Goal: Task Accomplishment & Management: Complete application form

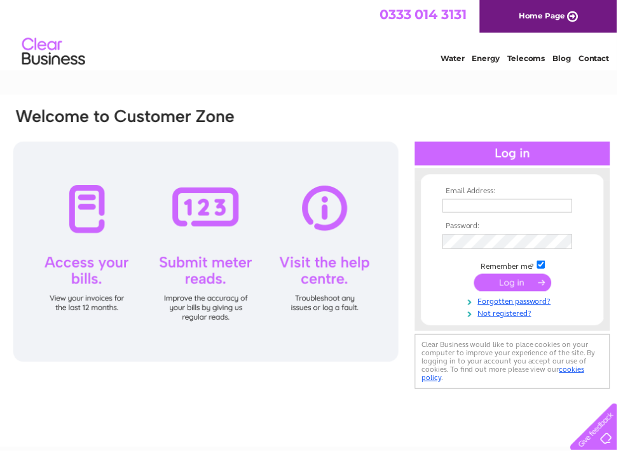
click at [491, 203] on input "text" at bounding box center [512, 208] width 131 height 14
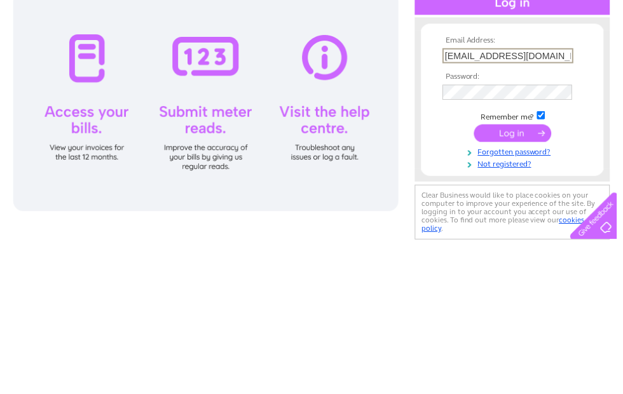
type input "nargusalvi@hotmail.com"
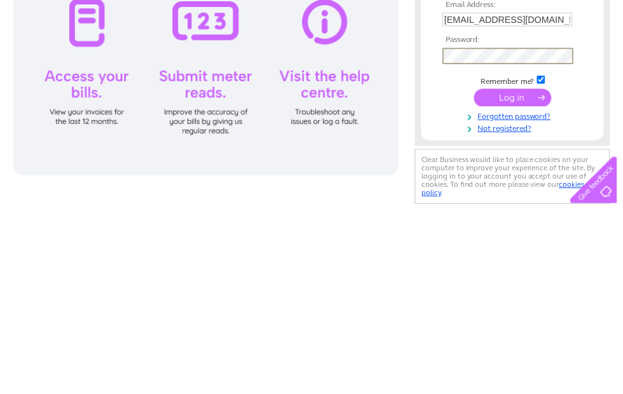
click at [516, 278] on input "submit" at bounding box center [518, 287] width 78 height 18
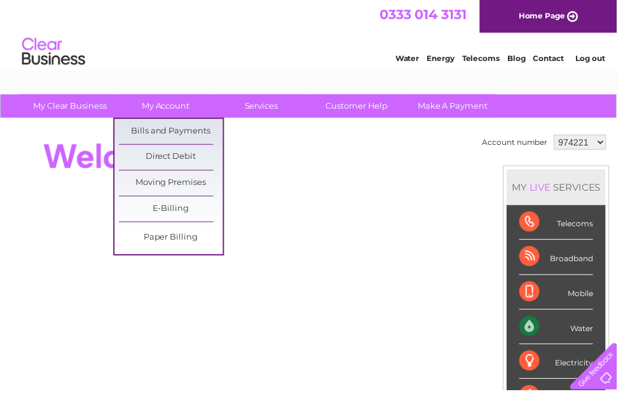
click at [186, 130] on link "Bills and Payments" at bounding box center [172, 132] width 105 height 25
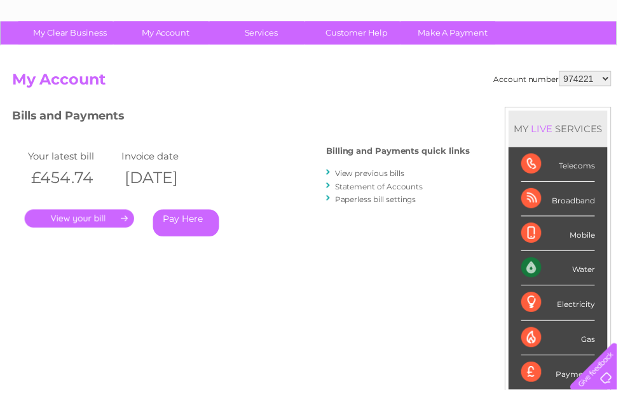
scroll to position [75, 0]
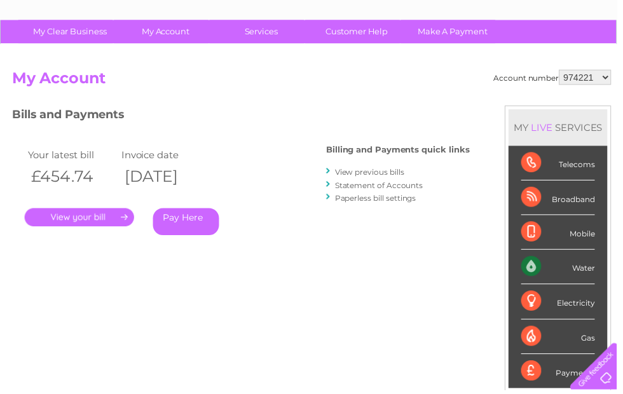
click at [110, 214] on link "." at bounding box center [80, 219] width 111 height 18
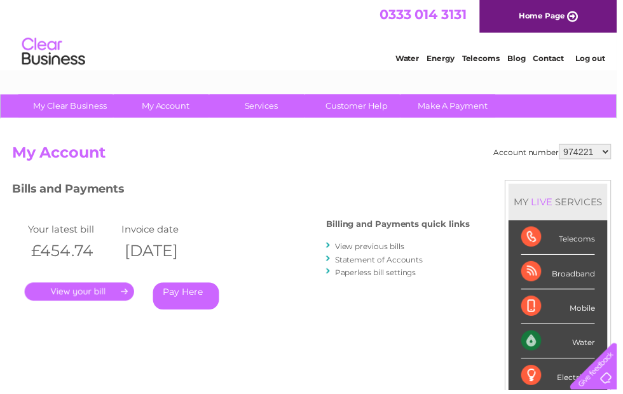
click at [118, 290] on link "." at bounding box center [80, 294] width 111 height 18
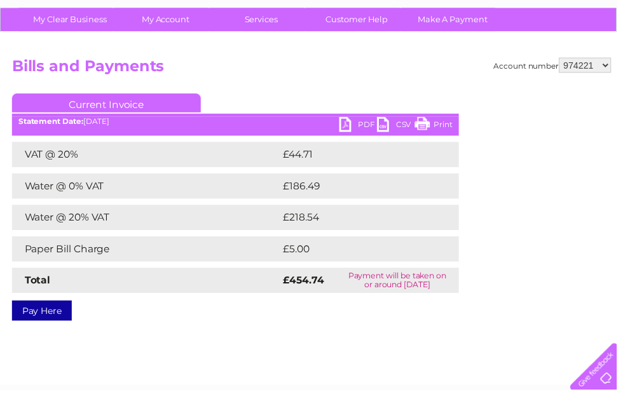
scroll to position [117, 0]
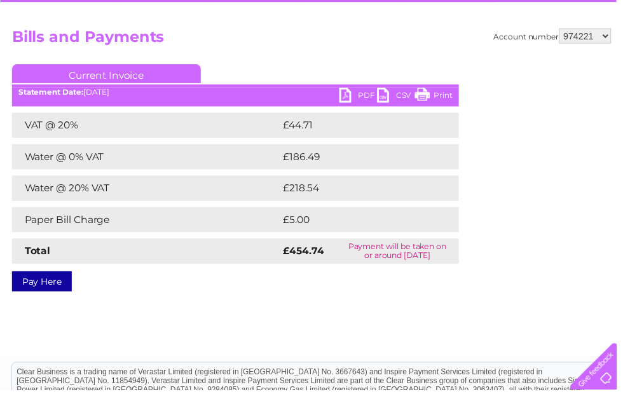
click at [355, 92] on link "PDF" at bounding box center [362, 97] width 38 height 18
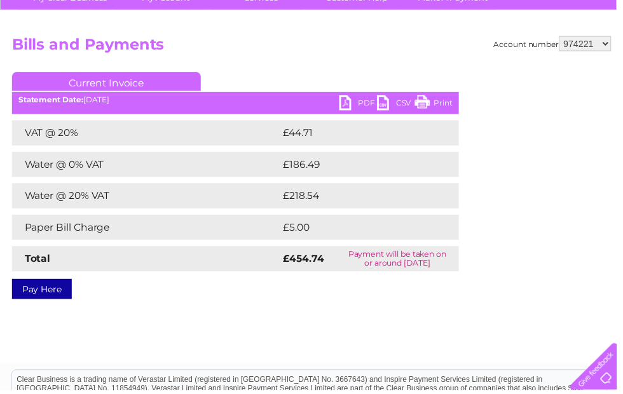
scroll to position [0, 0]
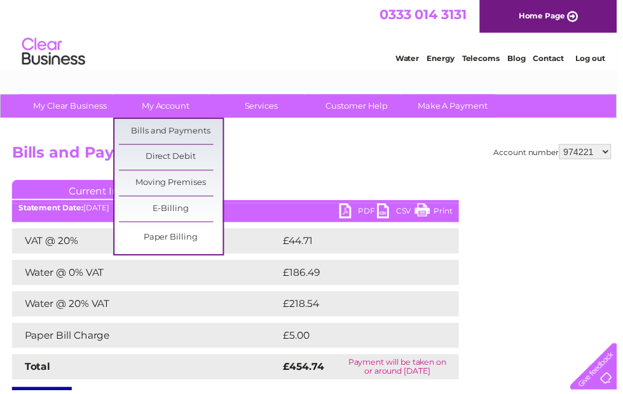
click at [193, 141] on link "Bills and Payments" at bounding box center [172, 132] width 105 height 25
click at [193, 131] on link "Bills and Payments" at bounding box center [172, 132] width 105 height 25
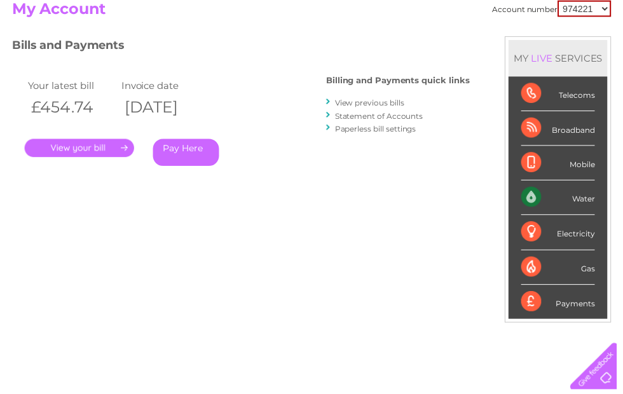
scroll to position [146, 0]
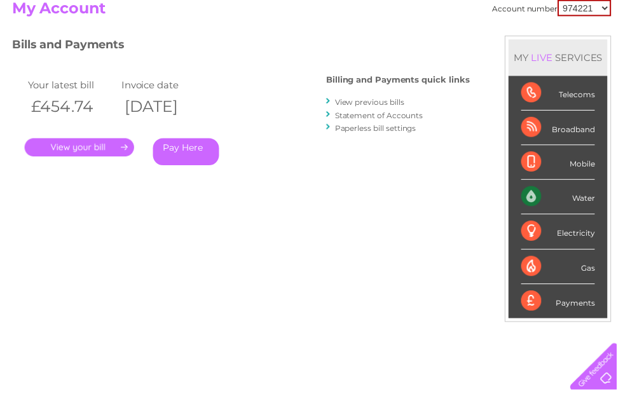
click at [116, 149] on link "." at bounding box center [80, 149] width 111 height 18
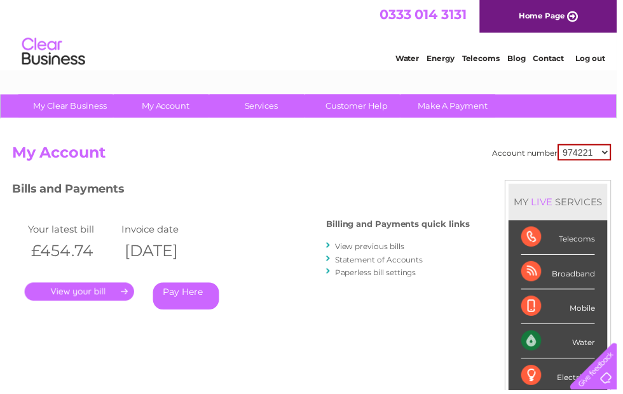
click at [381, 248] on link "View previous bills" at bounding box center [373, 249] width 70 height 10
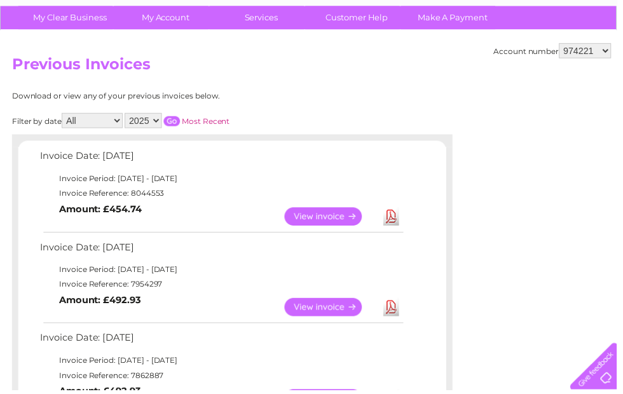
scroll to position [82, 0]
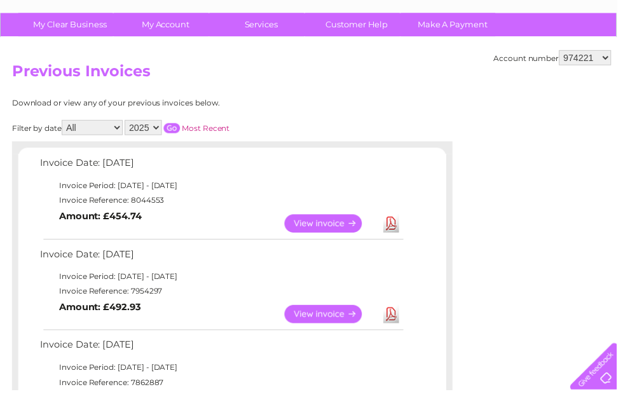
click at [334, 233] on link "View" at bounding box center [333, 226] width 93 height 18
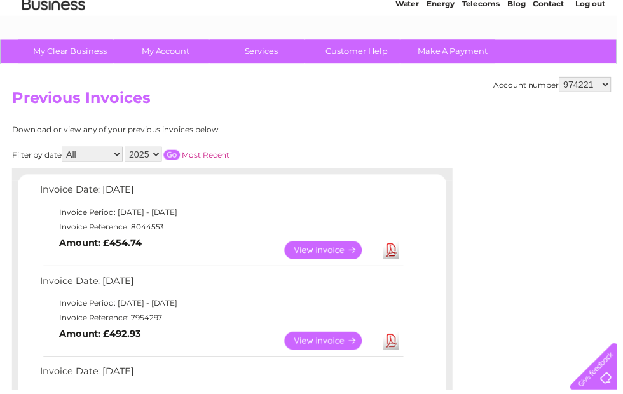
scroll to position [46, 0]
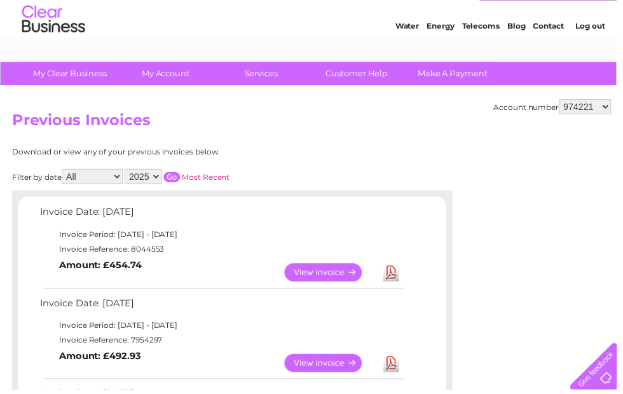
scroll to position [24, 0]
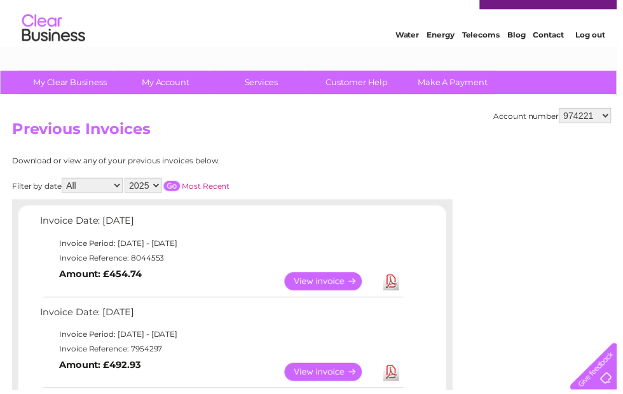
click at [580, 119] on select "974221 1148846" at bounding box center [591, 116] width 53 height 15
select select "1148846"
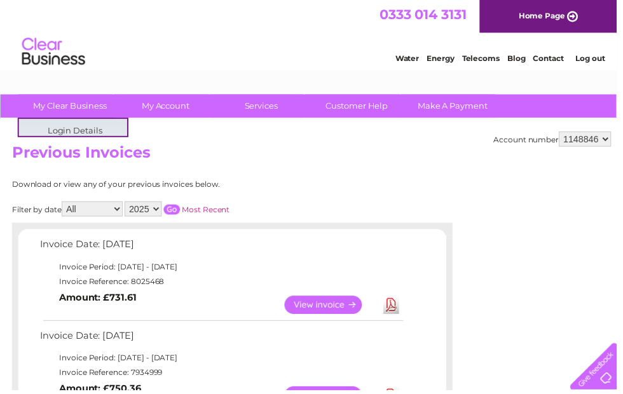
click at [406, 61] on link "Water" at bounding box center [411, 59] width 24 height 10
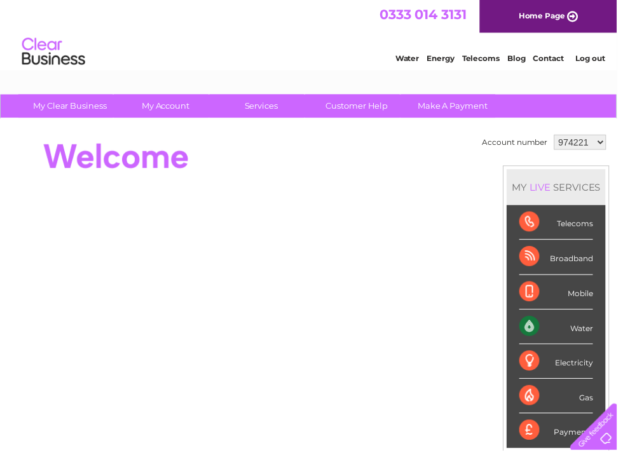
click at [556, 335] on div "Water" at bounding box center [561, 330] width 74 height 35
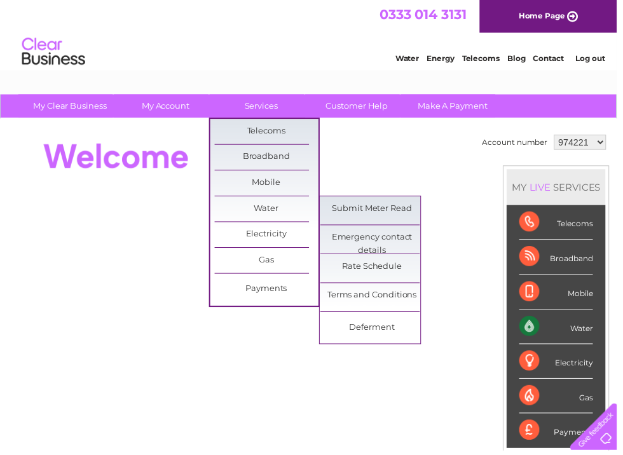
click at [389, 207] on link "Submit Meter Read" at bounding box center [376, 210] width 105 height 25
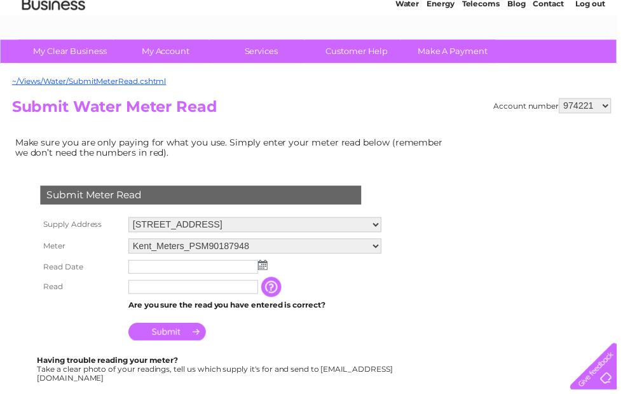
scroll to position [47, 0]
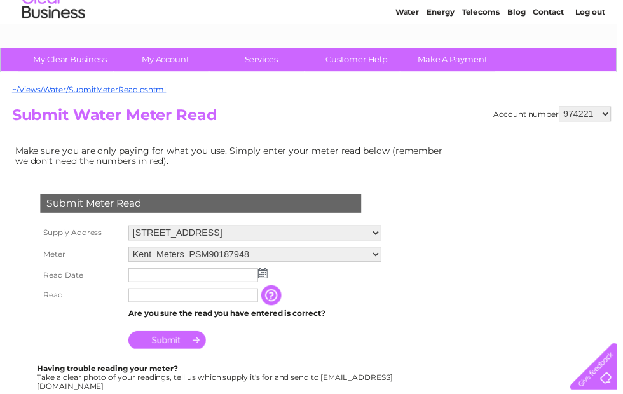
click at [152, 299] on input "text" at bounding box center [195, 298] width 131 height 14
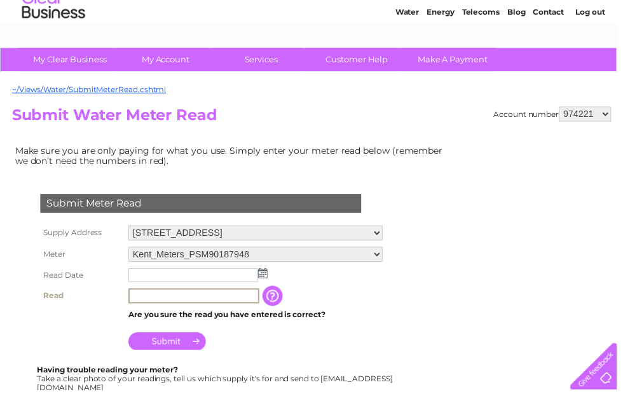
scroll to position [46, 0]
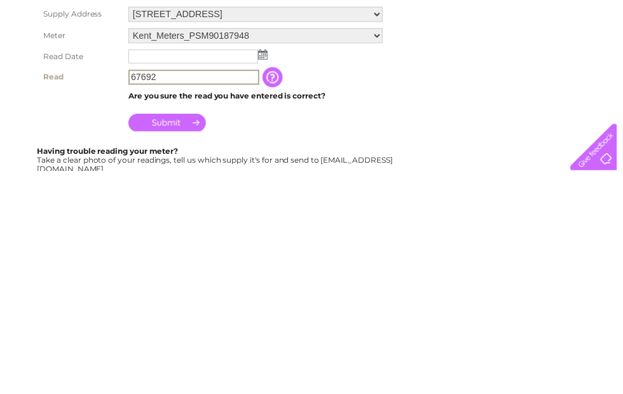
type input "67692"
click at [216, 271] on input "text" at bounding box center [195, 278] width 131 height 14
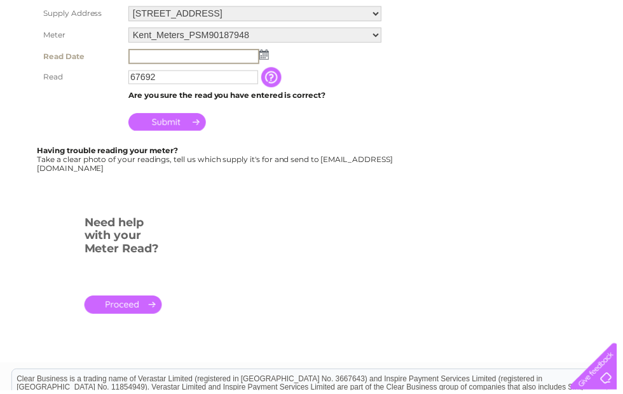
click at [270, 56] on img at bounding box center [267, 55] width 10 height 10
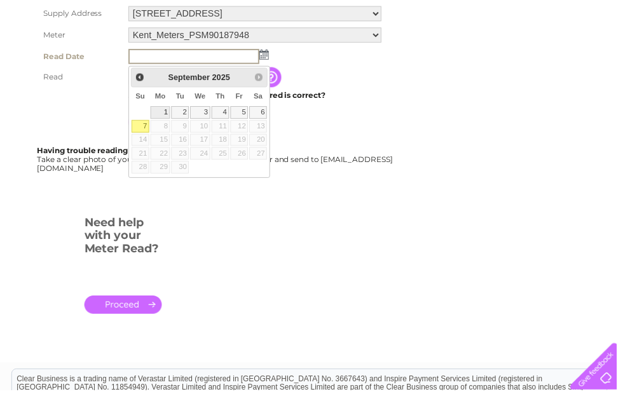
click at [163, 112] on link "1" at bounding box center [162, 113] width 20 height 13
type input "2025/09/01"
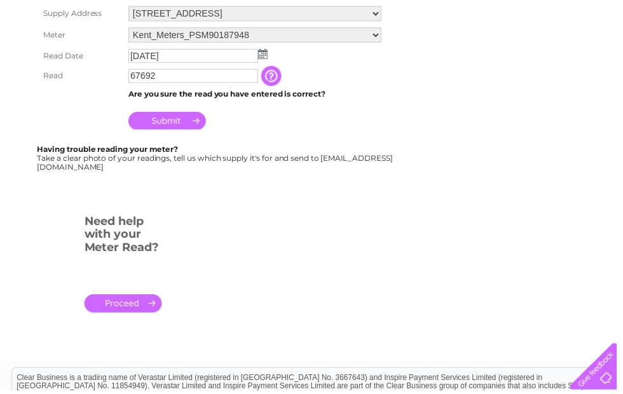
click at [167, 128] on input "Submit" at bounding box center [169, 122] width 78 height 18
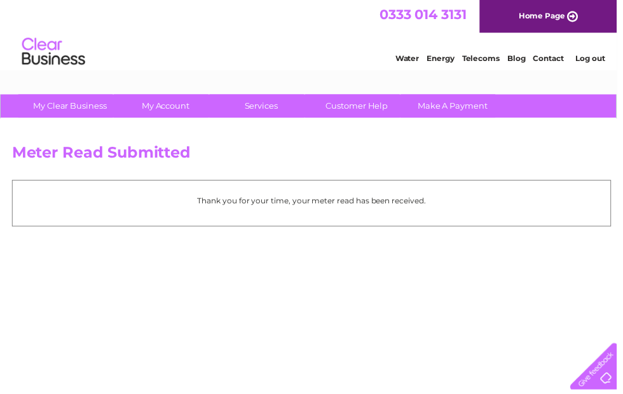
click at [441, 58] on link "Energy" at bounding box center [445, 59] width 28 height 10
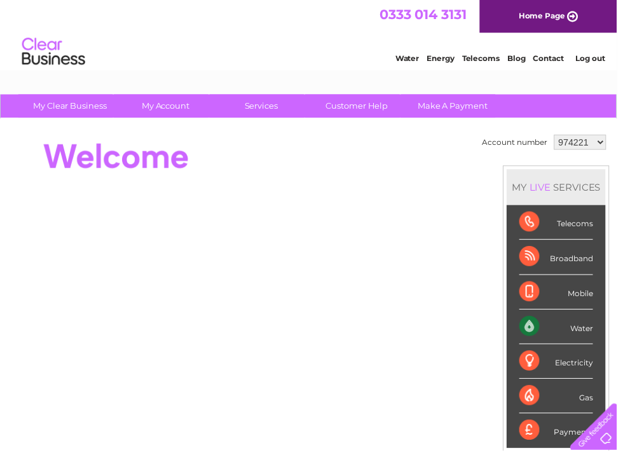
click at [582, 148] on select "974221 1148846" at bounding box center [585, 143] width 53 height 15
select select "1148846"
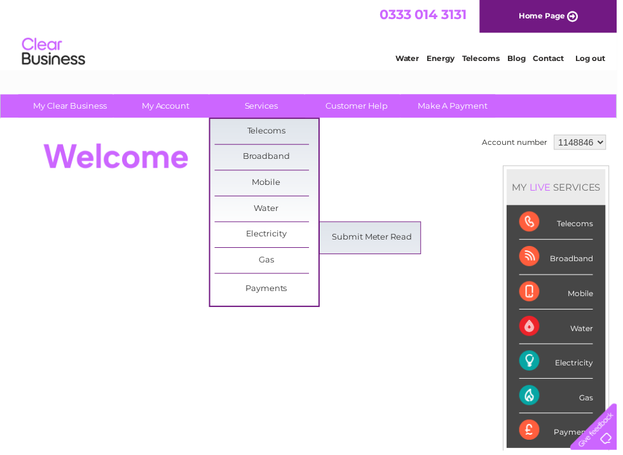
click at [367, 241] on link "Submit Meter Read" at bounding box center [376, 240] width 105 height 25
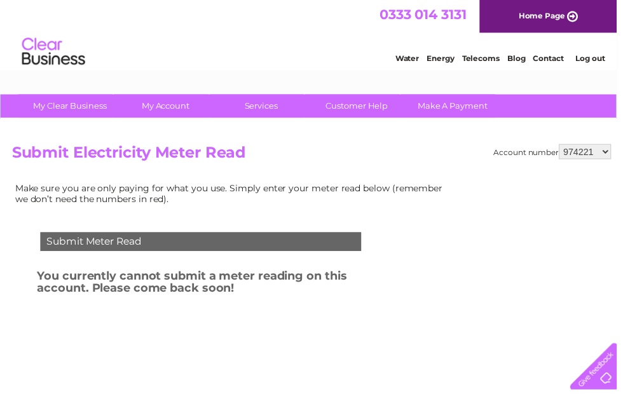
click at [585, 153] on select "974221 1148846" at bounding box center [591, 153] width 53 height 15
select select "1148846"
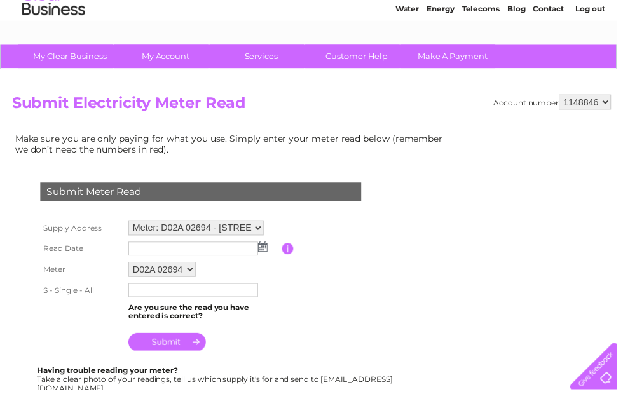
click at [151, 251] on input "text" at bounding box center [195, 251] width 131 height 14
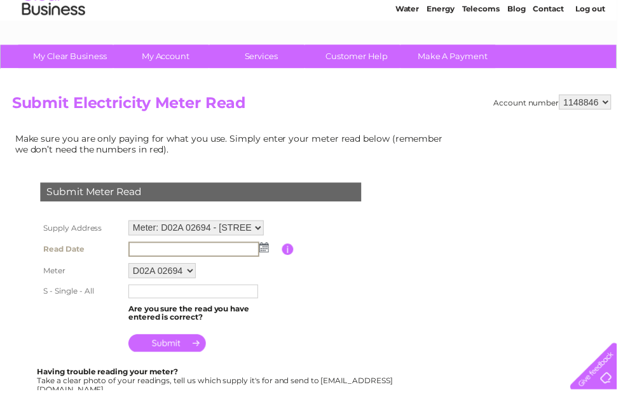
scroll to position [51, 0]
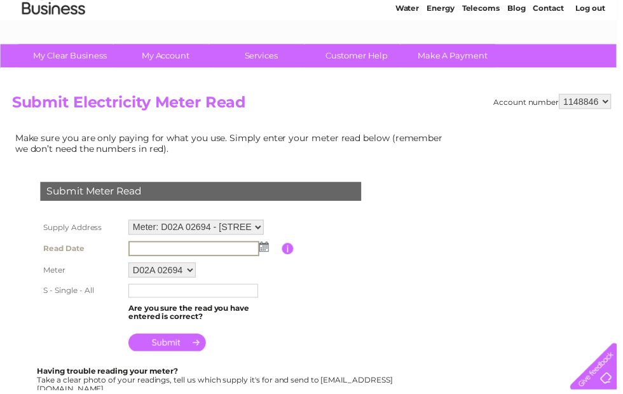
click at [266, 253] on img at bounding box center [267, 249] width 10 height 10
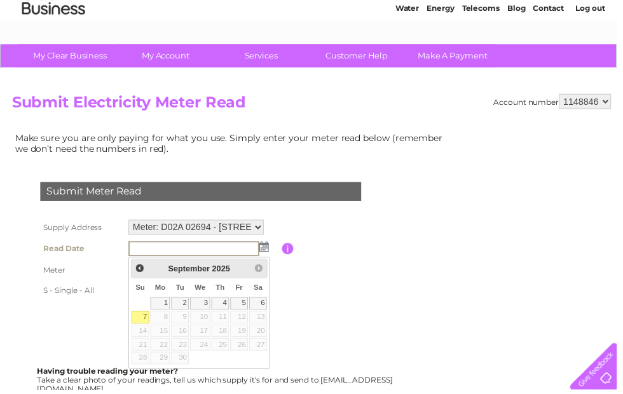
click at [160, 303] on link "1" at bounding box center [162, 306] width 20 height 13
type input "[DATE]"
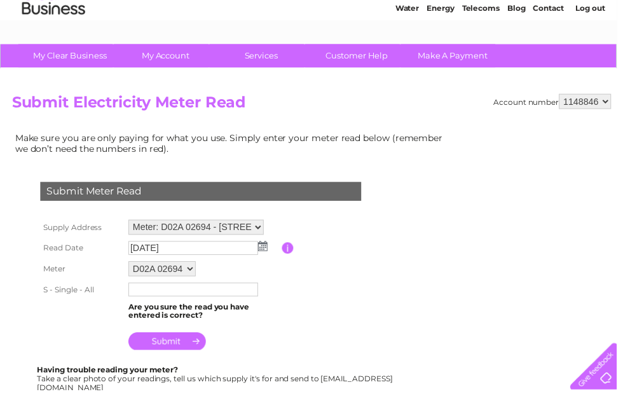
click at [144, 298] on input "text" at bounding box center [195, 292] width 131 height 14
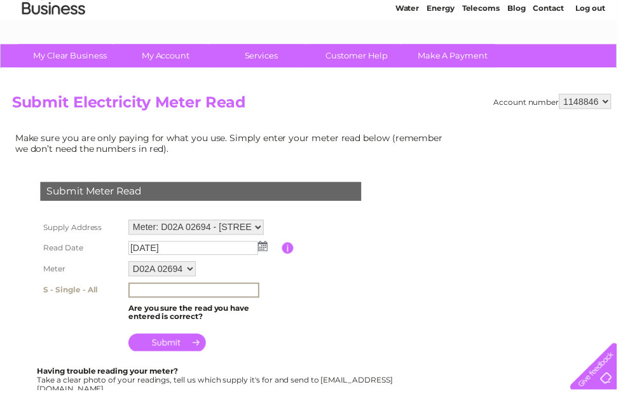
scroll to position [50, 0]
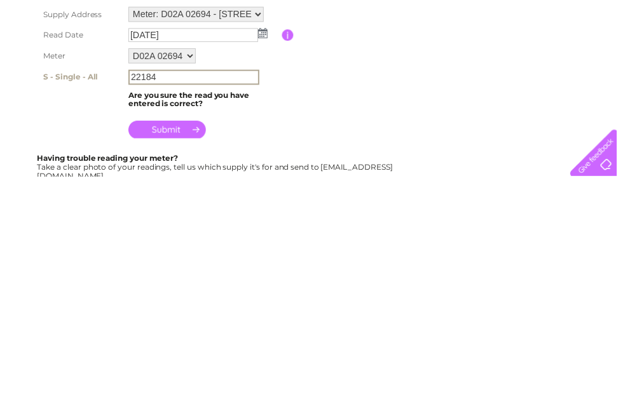
type input "22184"
click at [182, 338] on input "submit" at bounding box center [169, 347] width 78 height 18
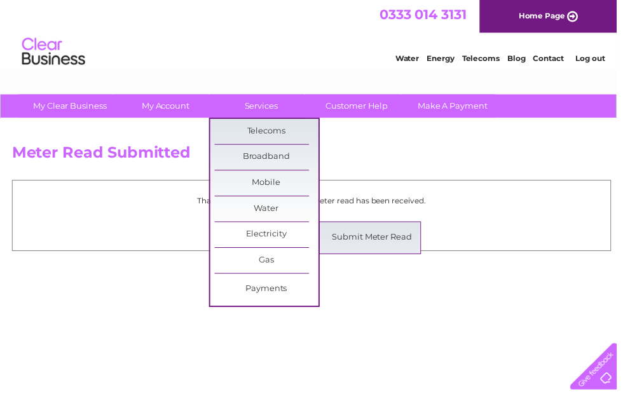
click at [262, 240] on link "Electricity" at bounding box center [269, 236] width 105 height 25
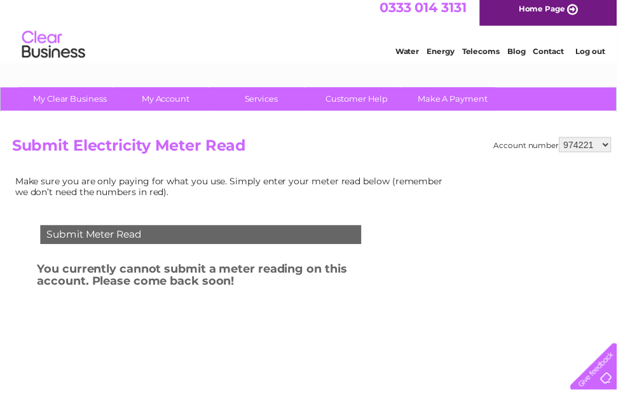
scroll to position [7, 0]
click at [574, 153] on select "974221 1148846" at bounding box center [591, 146] width 53 height 15
select select "1148846"
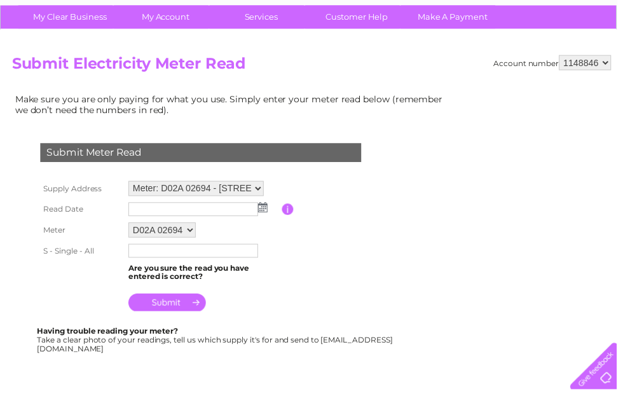
scroll to position [90, 0]
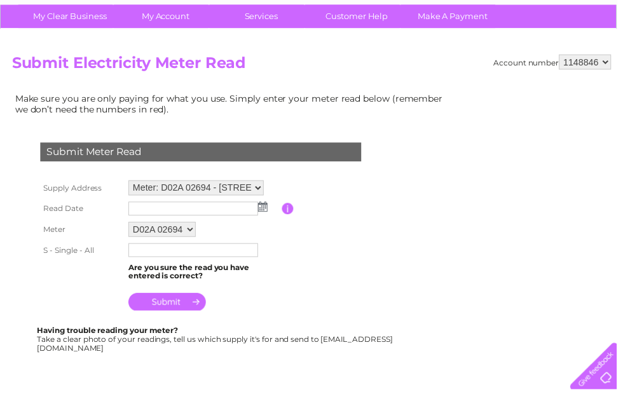
click at [256, 195] on select "Meter: D02A 02694 - 106 Malden Road, Kentish Town, London, NW5 4DA Meter: D02A …" at bounding box center [198, 189] width 137 height 15
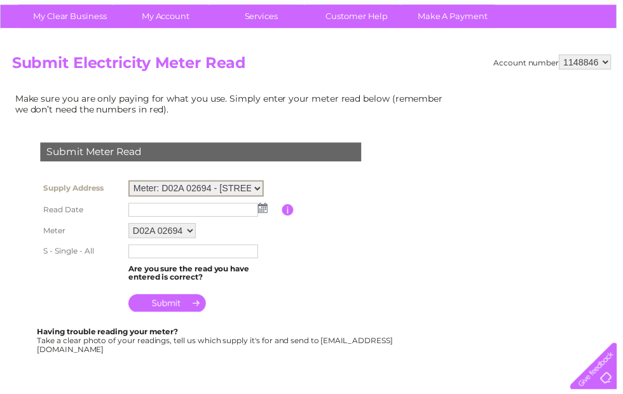
scroll to position [91, 0]
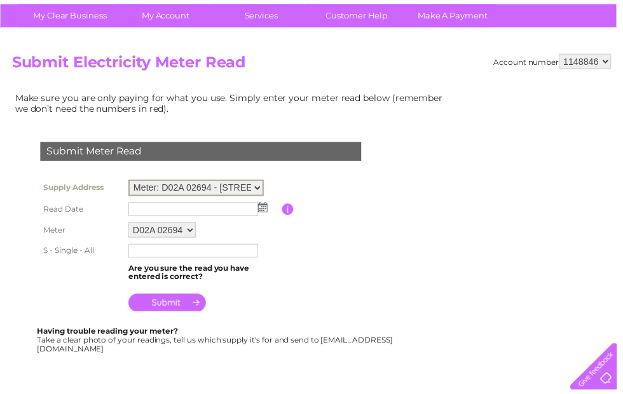
select select "126232"
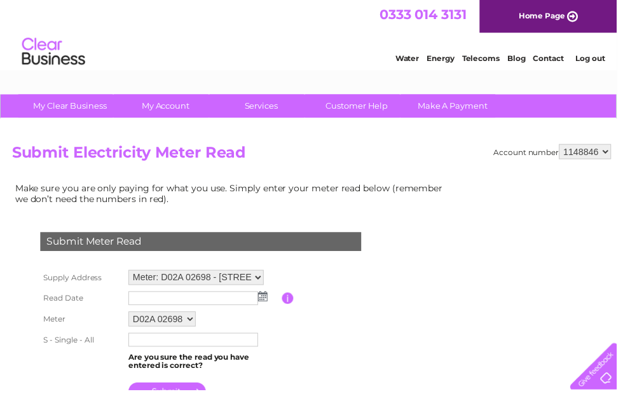
click at [193, 329] on select "D02A 02698" at bounding box center [164, 322] width 68 height 15
click at [264, 300] on img at bounding box center [266, 299] width 10 height 10
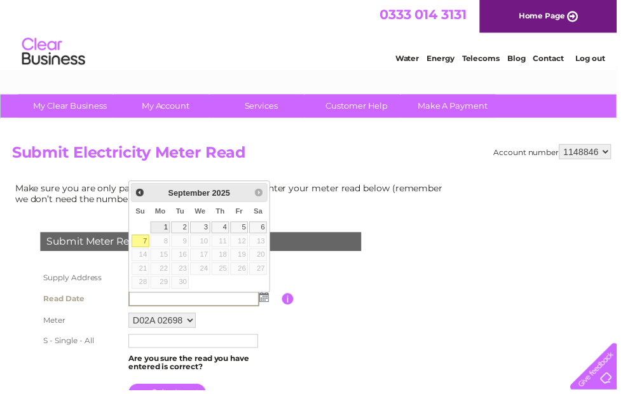
click at [161, 231] on link "1" at bounding box center [162, 230] width 20 height 13
type input "2025/09/01"
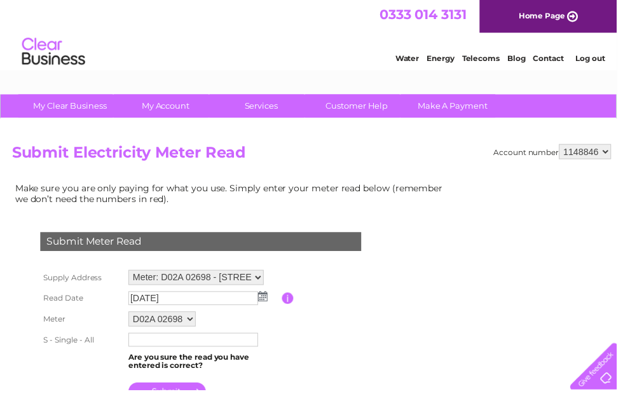
click at [144, 349] on input "text" at bounding box center [195, 343] width 131 height 14
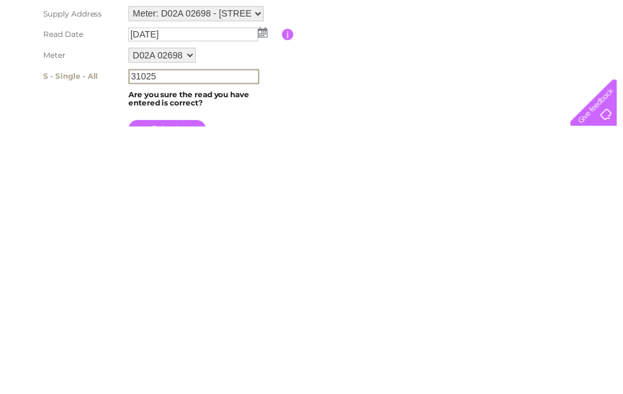
type input "31025"
click at [174, 388] on input "submit" at bounding box center [169, 397] width 78 height 18
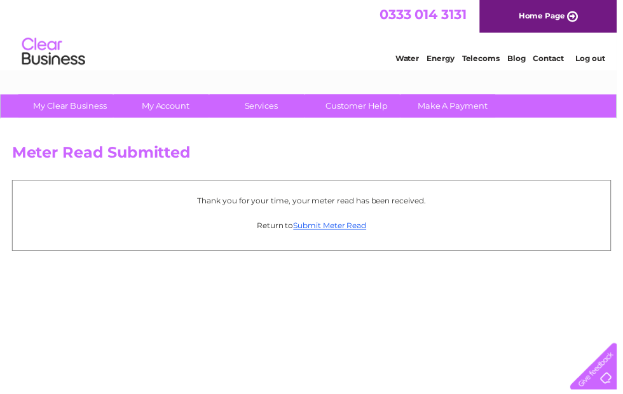
click at [444, 58] on link "Energy" at bounding box center [445, 59] width 28 height 10
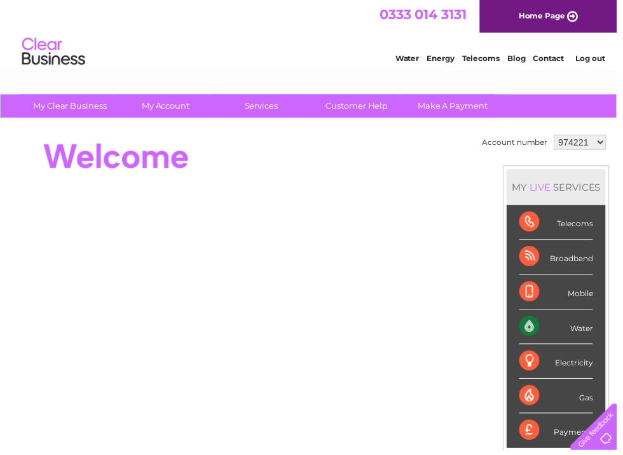
click at [571, 146] on select "974221 1148846" at bounding box center [585, 143] width 53 height 15
select select "1148846"
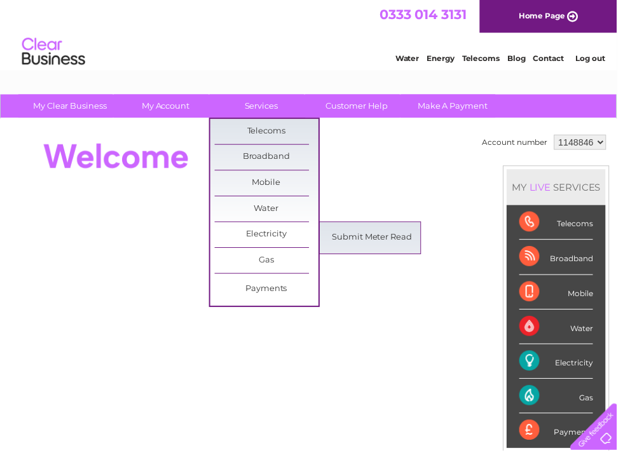
click at [370, 234] on link "Submit Meter Read" at bounding box center [376, 240] width 105 height 25
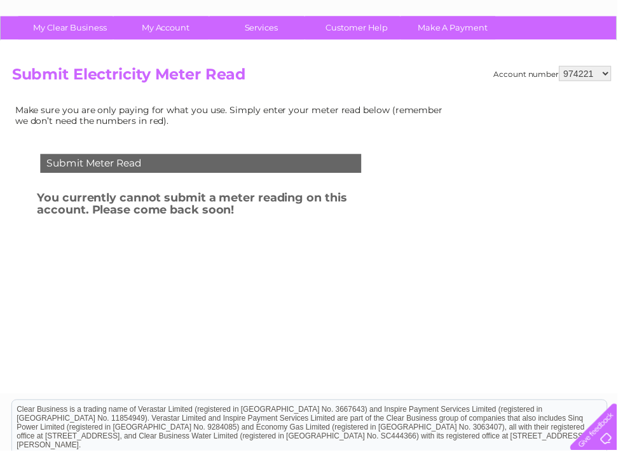
scroll to position [77, 0]
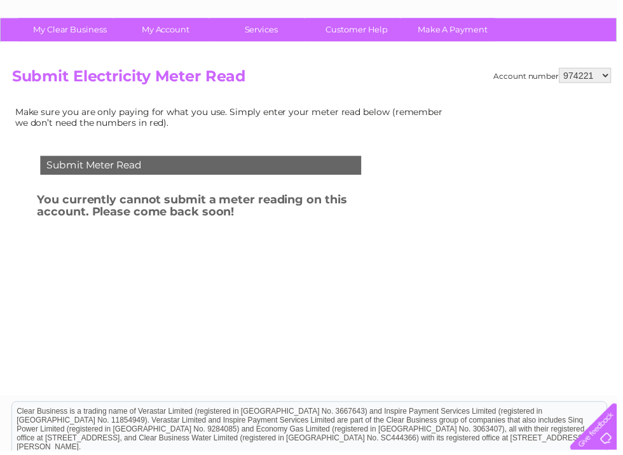
click at [586, 73] on select "974221 1148846" at bounding box center [591, 76] width 53 height 15
select select "1148846"
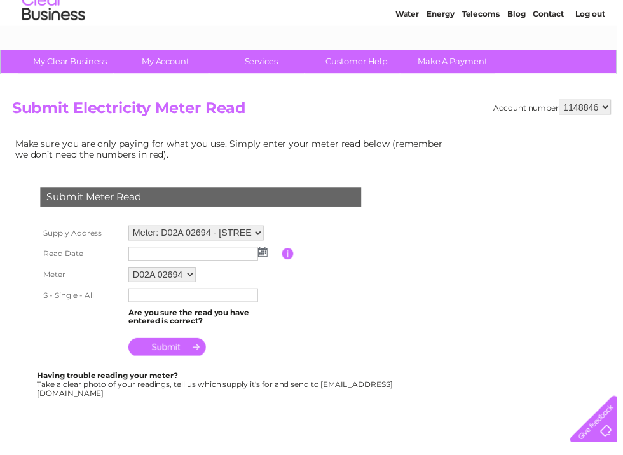
scroll to position [46, 0]
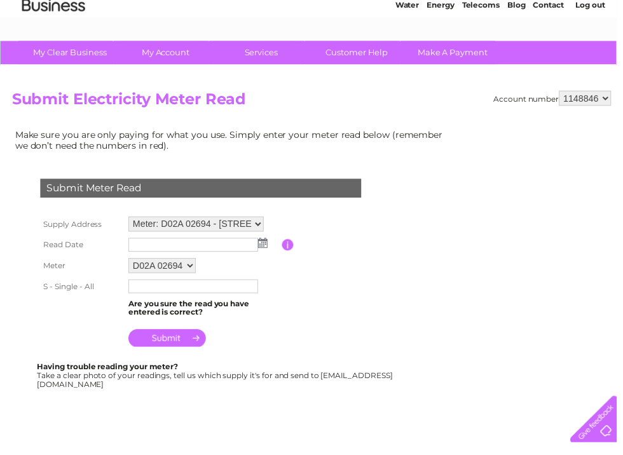
click at [259, 226] on select "Meter: D02A 02694 - 106 Malden Road, Kentish Town, London, NW5 4DA Meter: D02A …" at bounding box center [198, 233] width 137 height 15
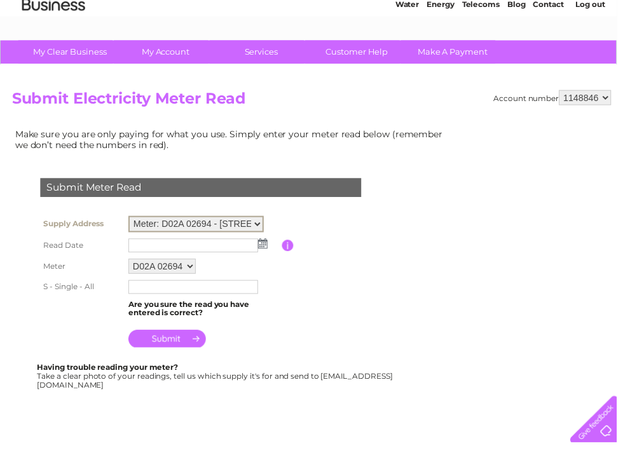
select select "126235"
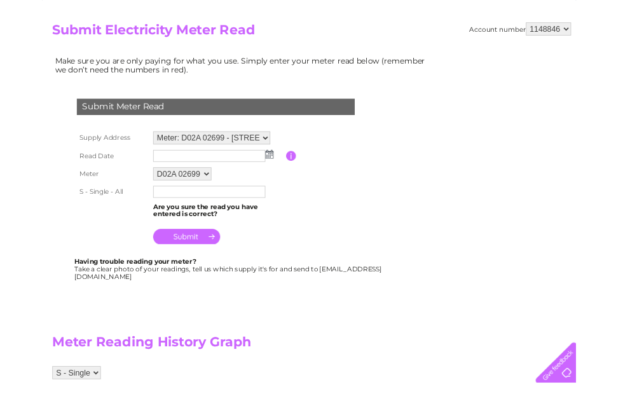
scroll to position [135, 0]
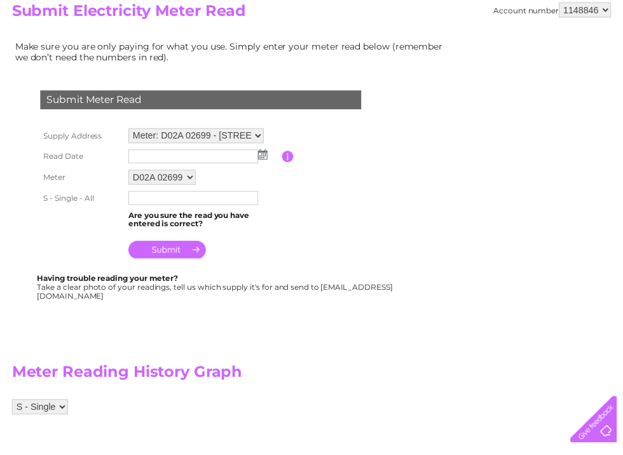
click at [265, 159] on img at bounding box center [266, 164] width 10 height 10
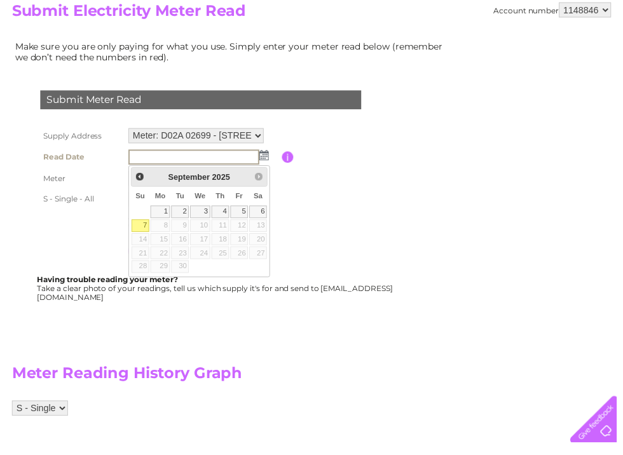
click at [162, 216] on link "1" at bounding box center [162, 222] width 20 height 13
type input "2025/09/01"
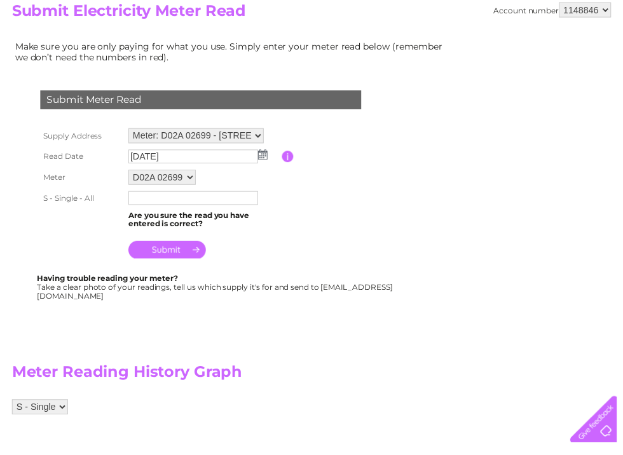
click at [146, 210] on input "text" at bounding box center [195, 208] width 131 height 14
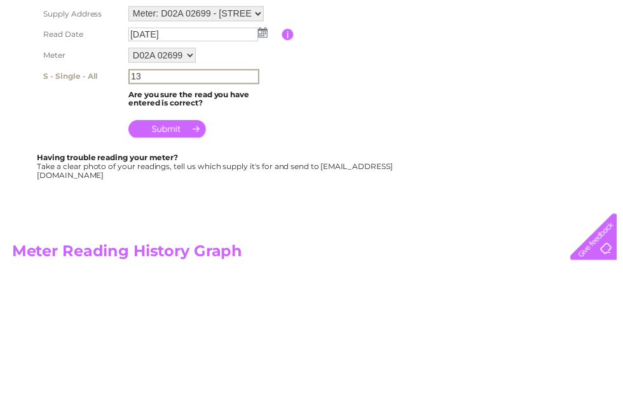
type input "1"
type input "73840"
click at [167, 252] on input "submit" at bounding box center [169, 261] width 78 height 18
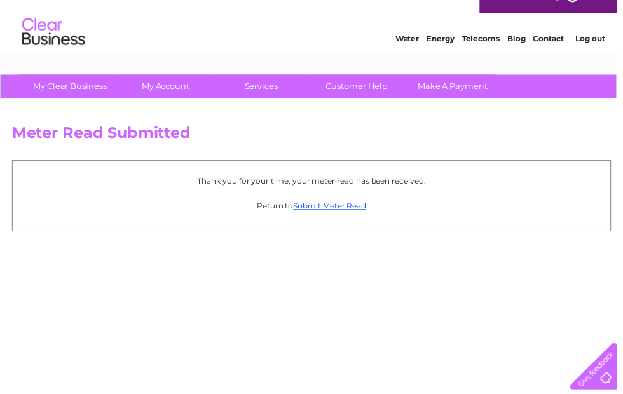
scroll to position [21, 0]
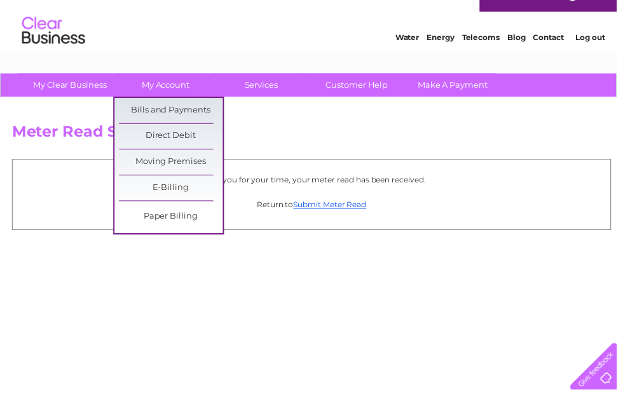
click at [189, 111] on link "Bills and Payments" at bounding box center [172, 111] width 105 height 25
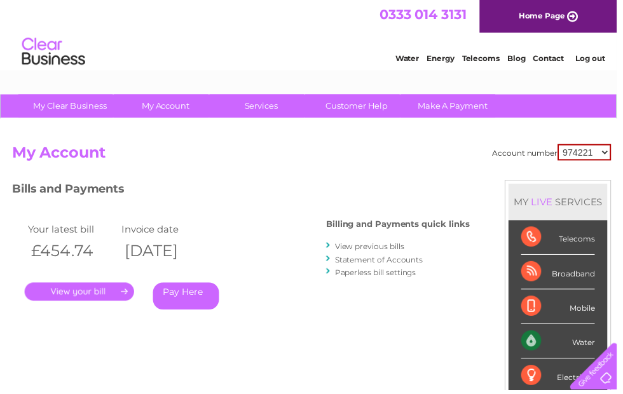
scroll to position [22, 0]
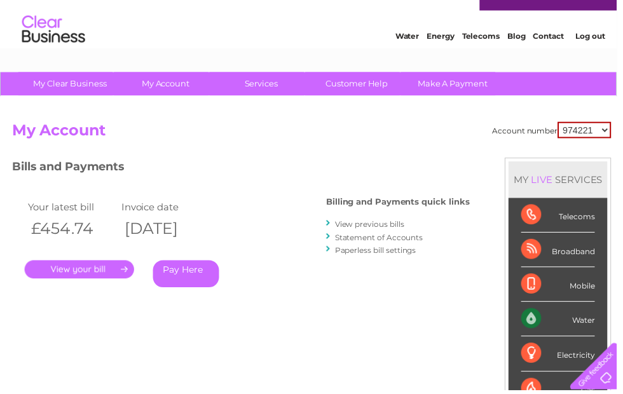
click at [584, 126] on select "974221 1148846" at bounding box center [590, 131] width 54 height 17
select select "1148846"
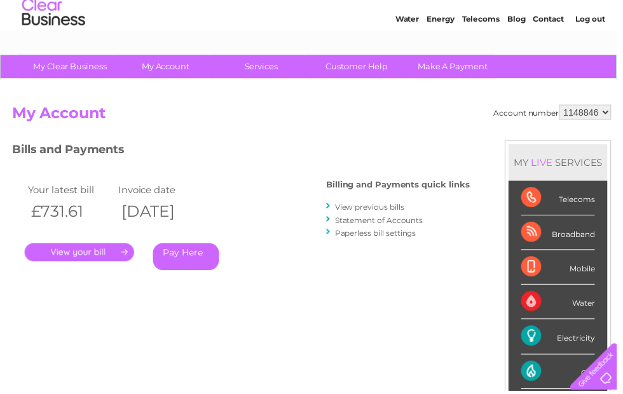
scroll to position [40, 0]
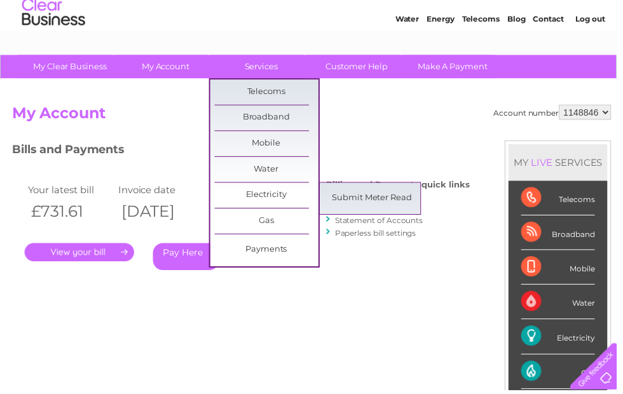
click at [270, 199] on link "Electricity" at bounding box center [269, 196] width 105 height 25
click at [364, 188] on link "Submit Meter Read" at bounding box center [376, 200] width 105 height 25
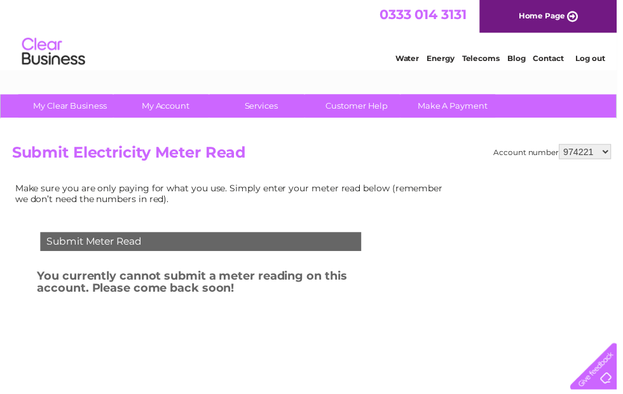
click at [585, 151] on select "974221 1148846" at bounding box center [591, 153] width 53 height 15
select select "1148846"
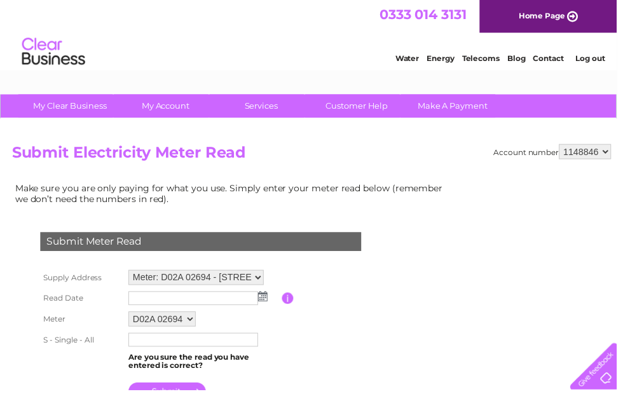
click at [257, 283] on select "Meter: D02A 02694 - [STREET_ADDRESS] Meter: D02A 02698 - [STREET_ADDRESS] Meter…" at bounding box center [198, 280] width 137 height 15
select select "126232"
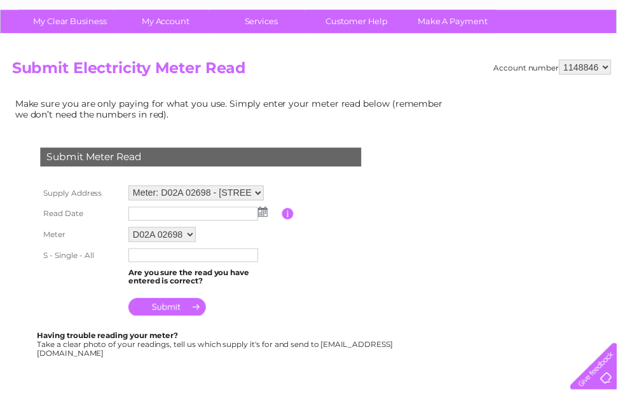
scroll to position [86, 0]
click at [265, 216] on img at bounding box center [266, 214] width 10 height 10
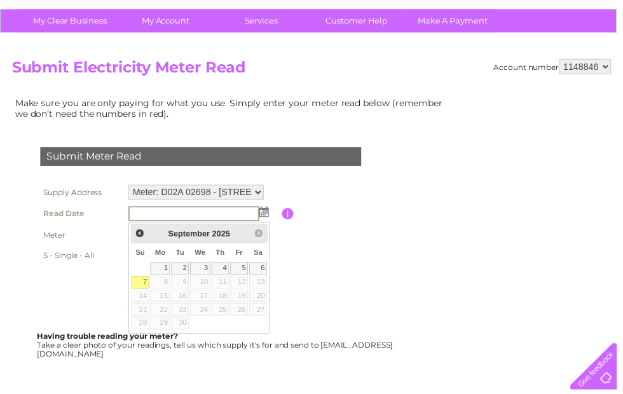
click at [168, 266] on link "1" at bounding box center [162, 271] width 20 height 13
type input "2025/09/01"
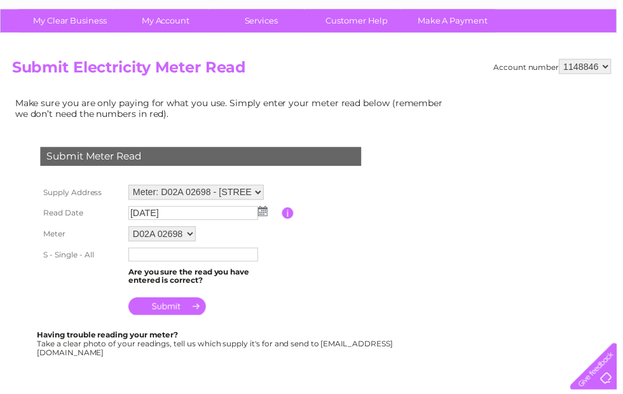
click at [158, 260] on input "text" at bounding box center [195, 257] width 131 height 14
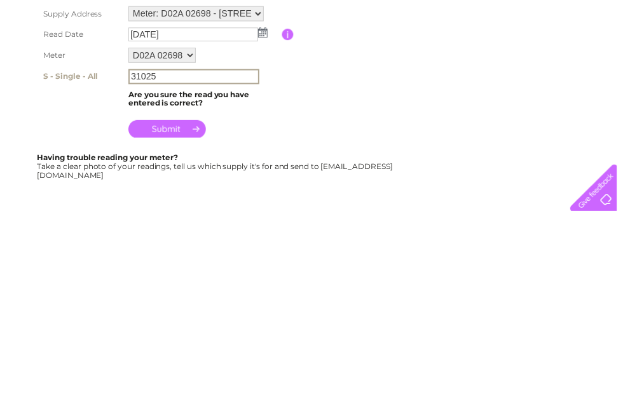
type input "31025"
click at [174, 302] on input "submit" at bounding box center [169, 311] width 78 height 18
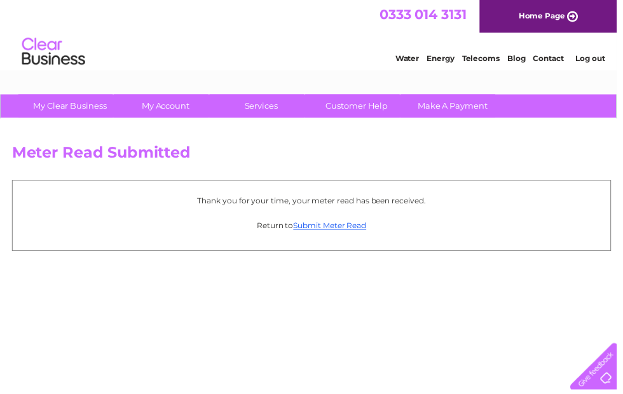
click at [599, 56] on link "Log out" at bounding box center [596, 59] width 30 height 10
